Goal: Obtain resource: Download file/media

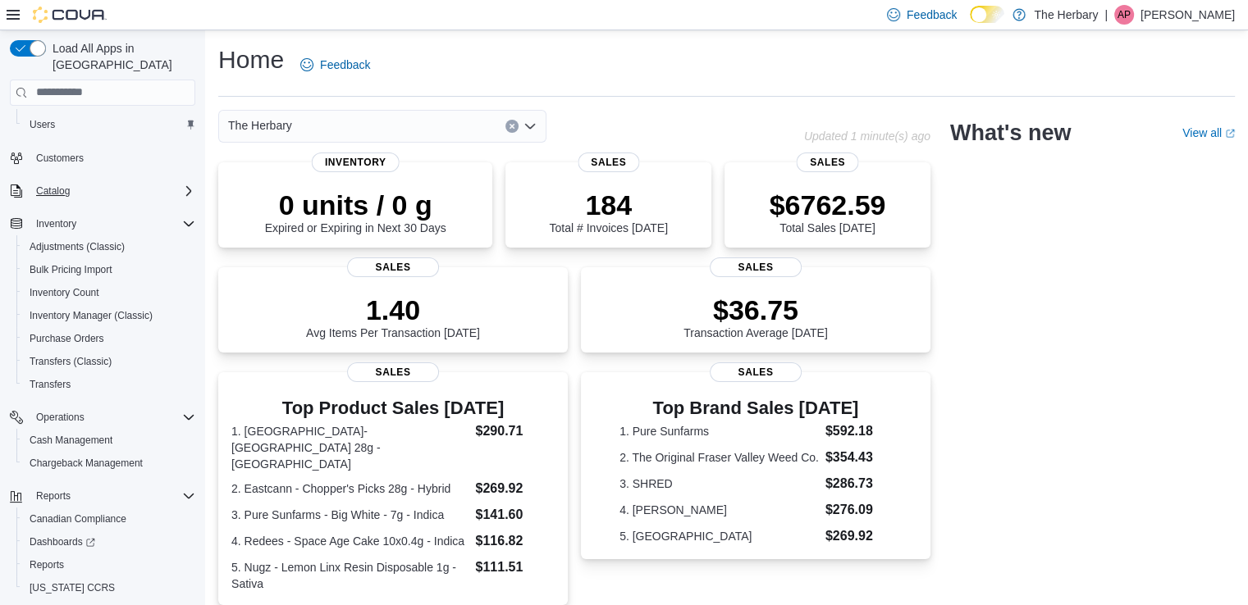
scroll to position [133, 0]
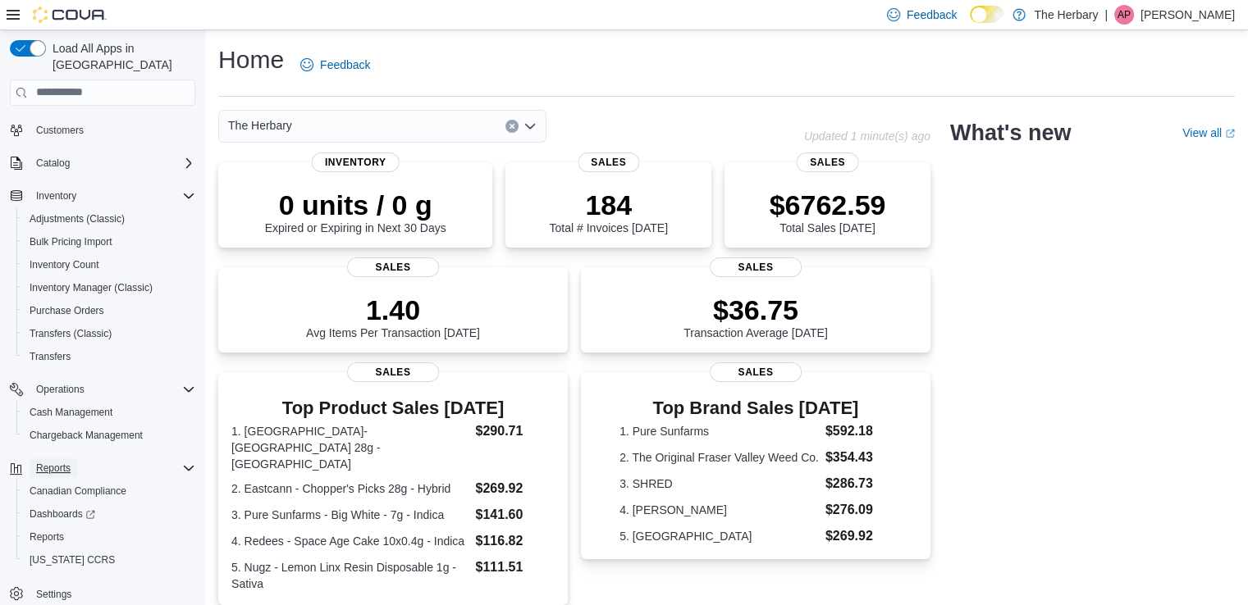
click at [66, 462] on span "Reports" at bounding box center [53, 468] width 34 height 13
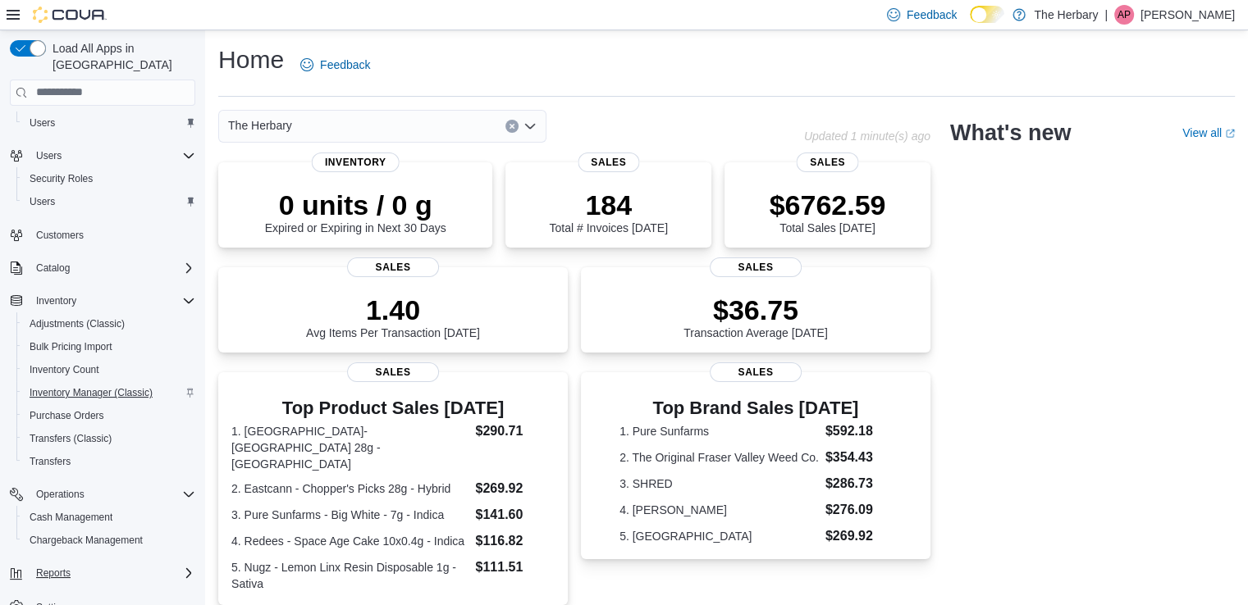
scroll to position [41, 0]
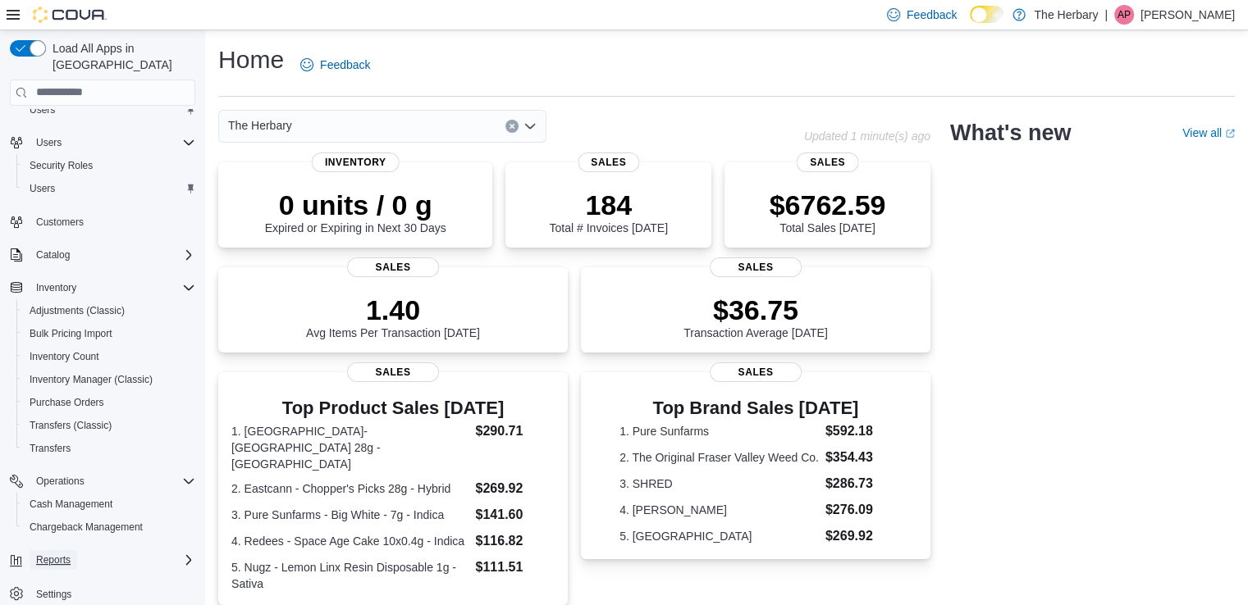
click at [59, 554] on span "Reports" at bounding box center [53, 560] width 34 height 13
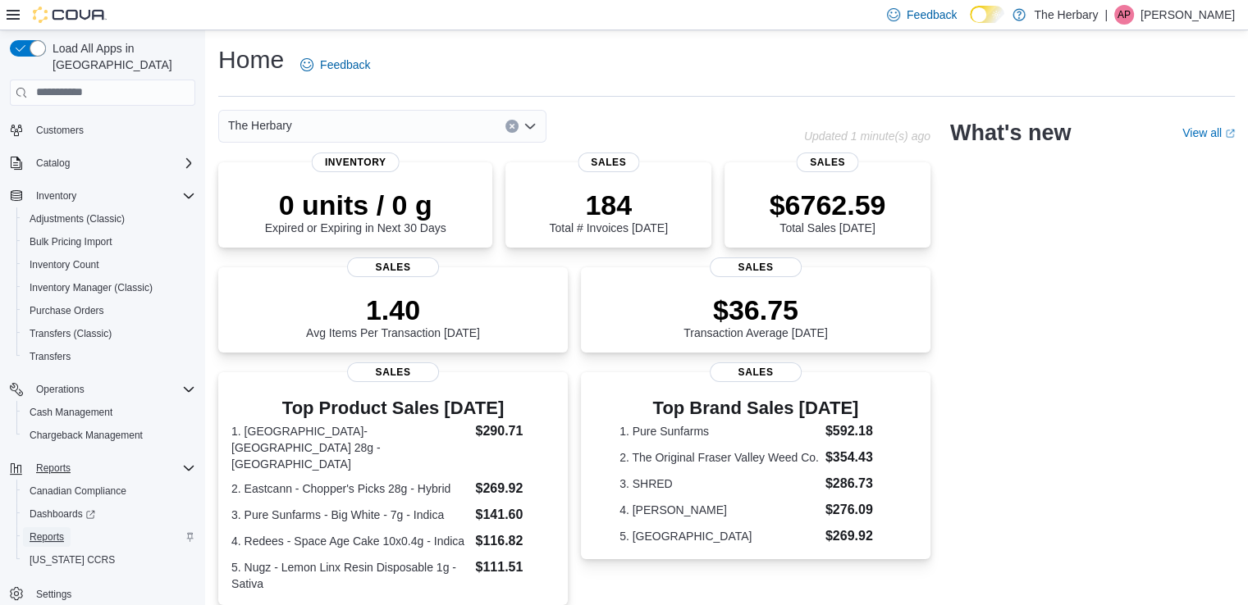
click at [46, 531] on span "Reports" at bounding box center [47, 537] width 34 height 13
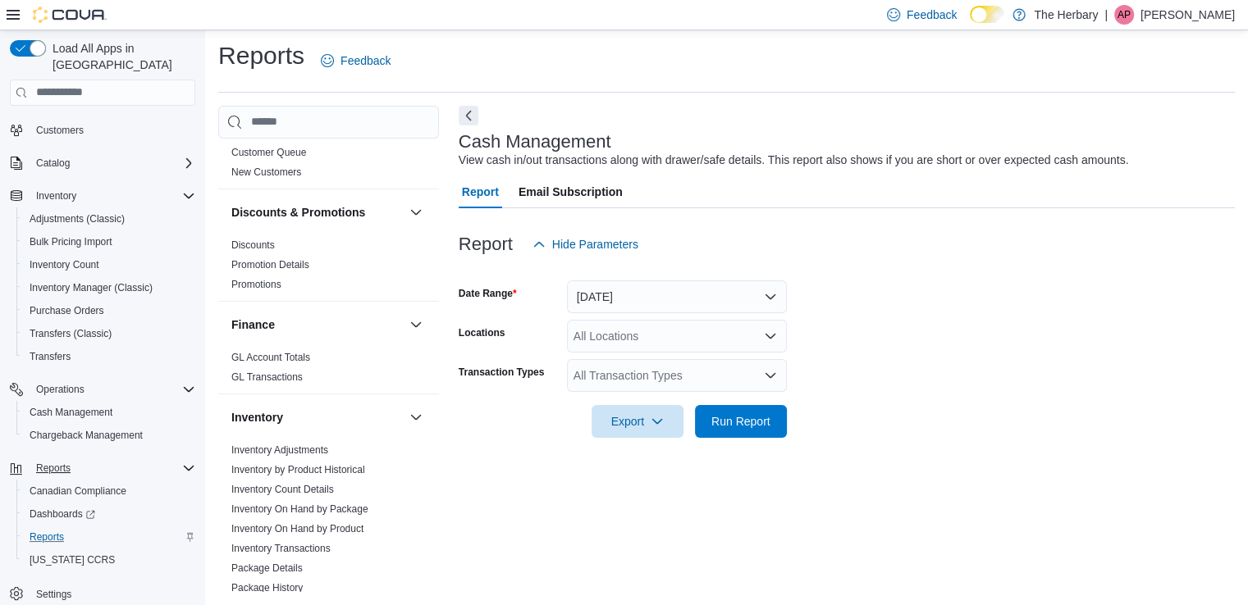
scroll to position [601, 0]
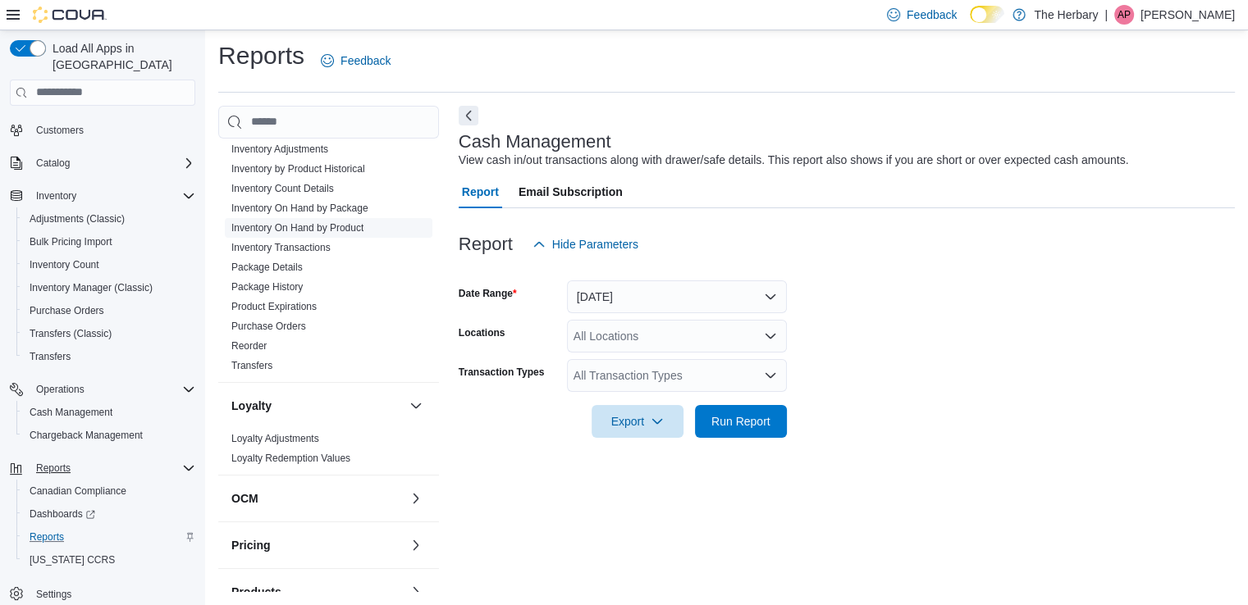
click at [354, 222] on link "Inventory On Hand by Product" at bounding box center [297, 227] width 132 height 11
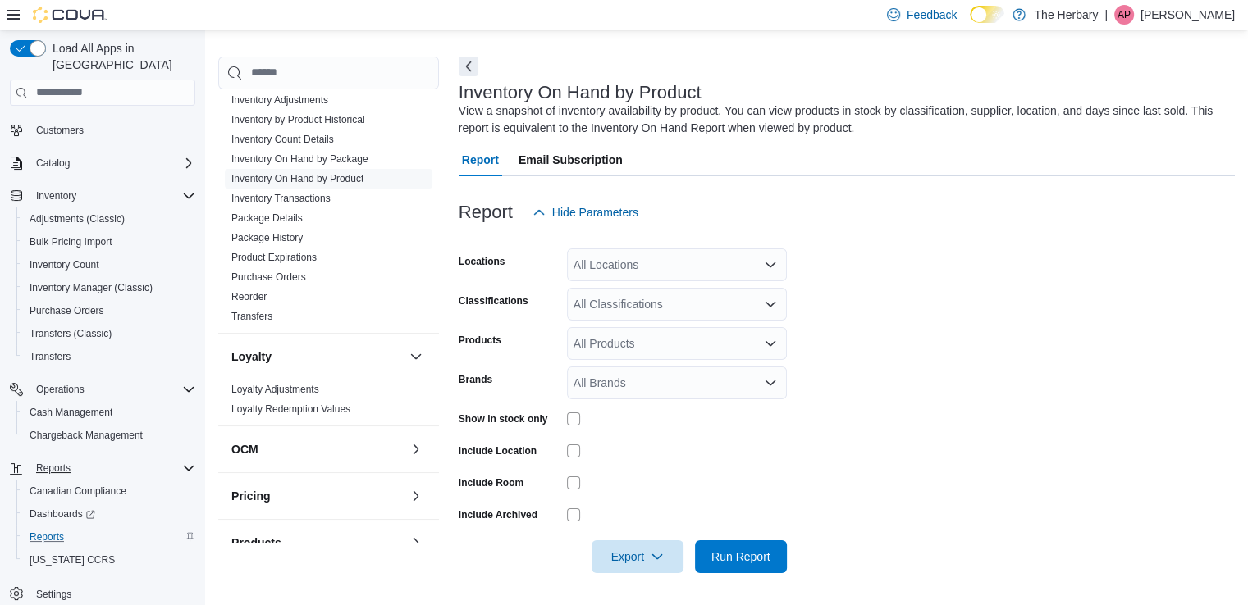
scroll to position [54, 0]
click at [614, 260] on div "All Locations" at bounding box center [677, 264] width 220 height 33
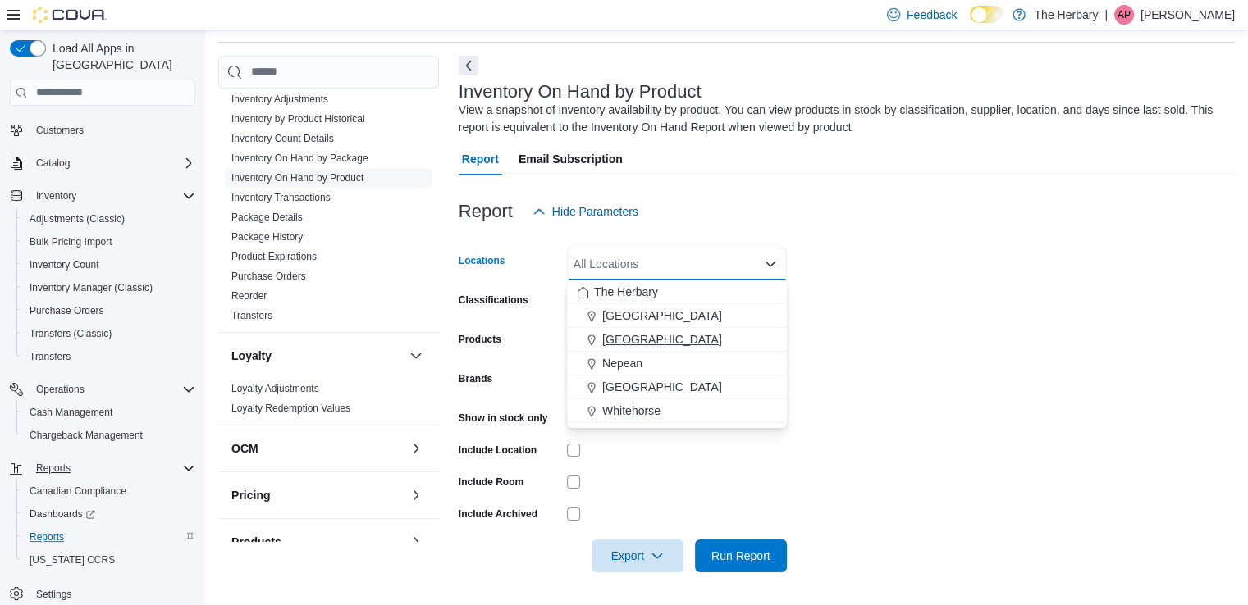
click at [624, 340] on span "[GEOGRAPHIC_DATA]" at bounding box center [662, 339] width 120 height 16
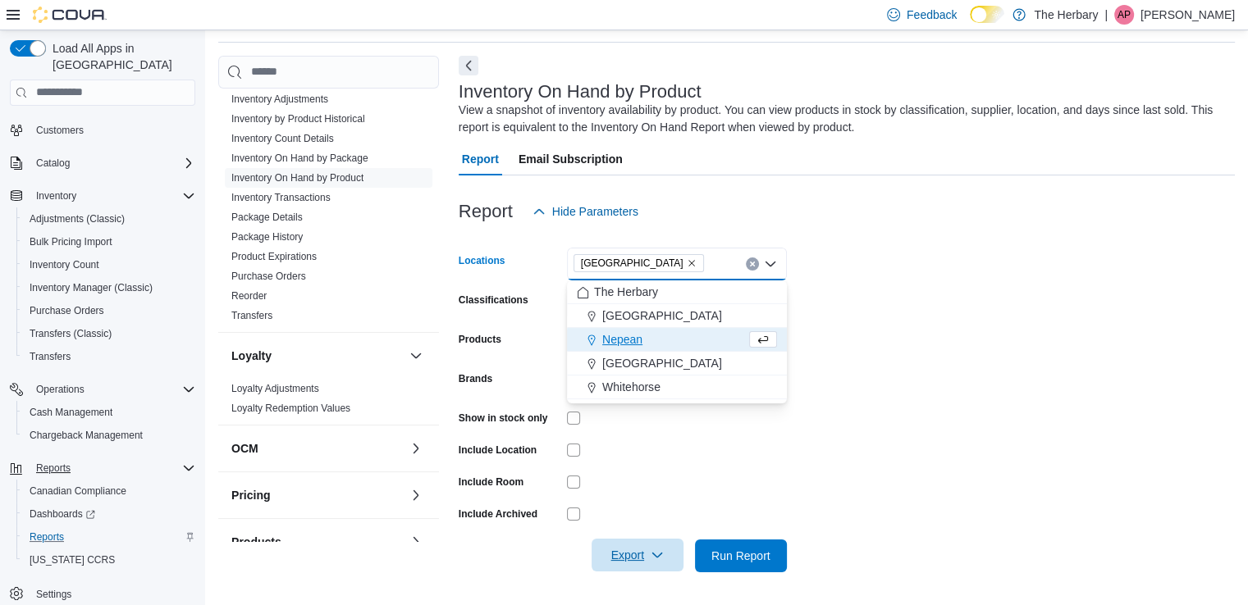
click at [639, 550] on span "Export" at bounding box center [637, 555] width 72 height 33
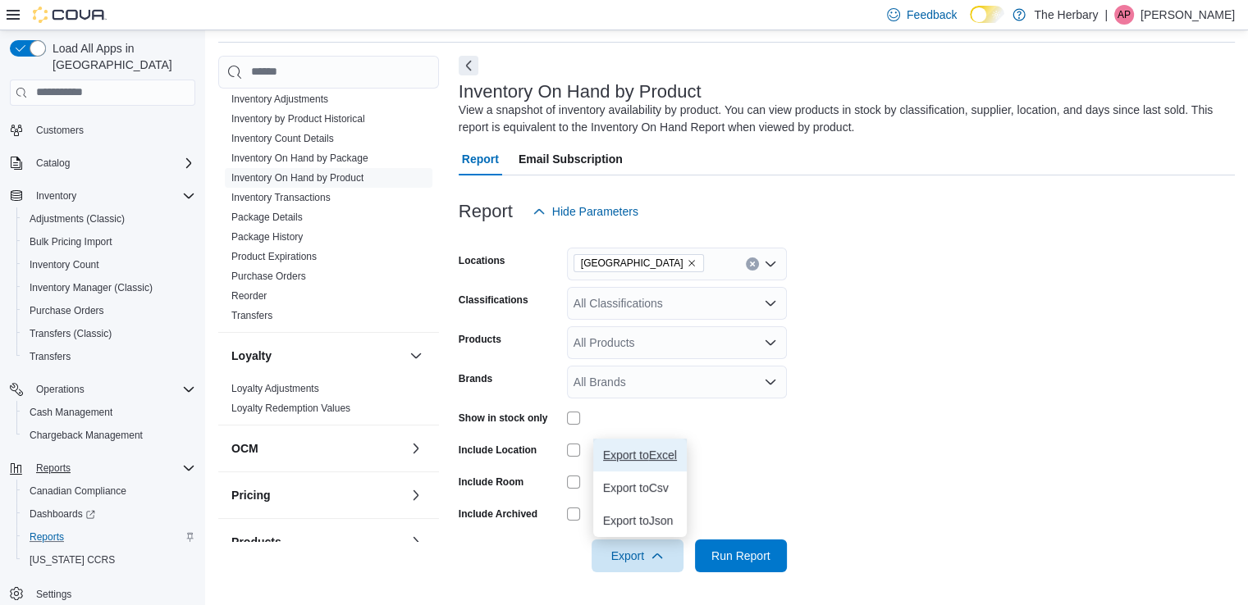
click at [646, 450] on span "Export to Excel" at bounding box center [640, 455] width 74 height 13
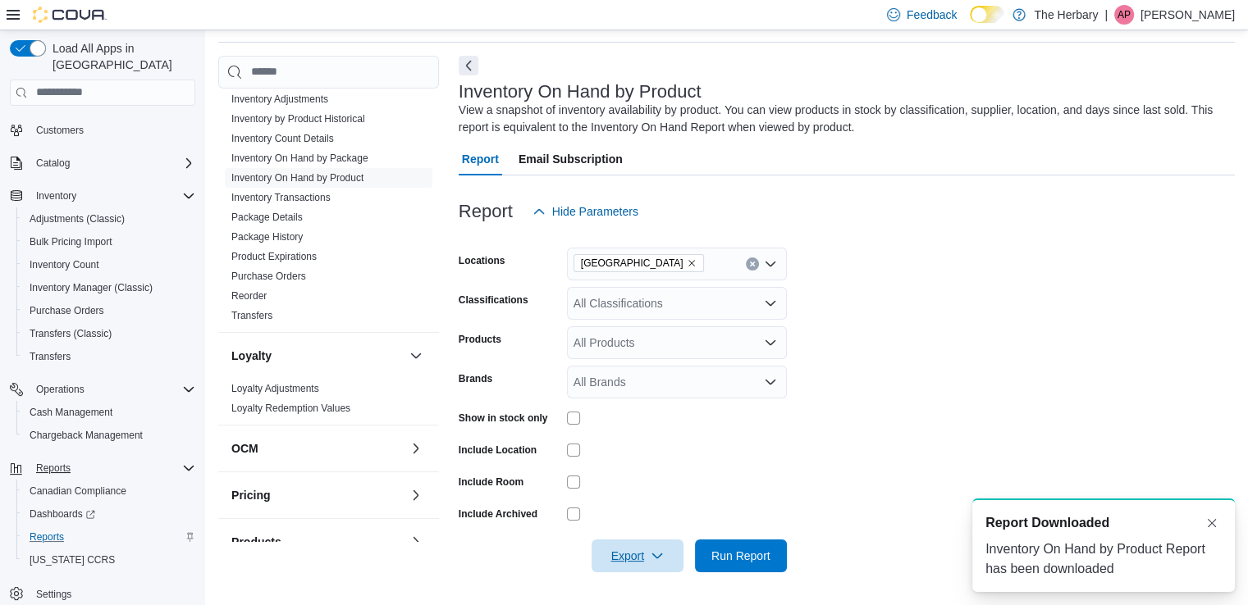
scroll to position [0, 0]
